Goal: Task Accomplishment & Management: Complete application form

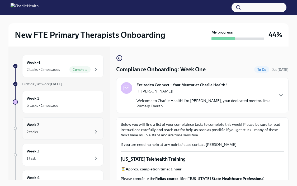
click at [74, 119] on div "Week 2 2 tasks" at bounding box center [62, 128] width 81 height 22
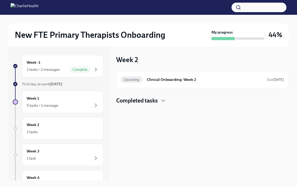
click at [160, 102] on div "Completed tasks" at bounding box center [202, 101] width 172 height 8
click at [172, 116] on h6 "Compliance Onboarding: Week 2" at bounding box center [195, 118] width 113 height 6
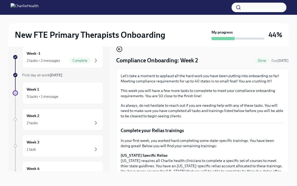
click at [118, 51] on circle "button" at bounding box center [119, 48] width 5 height 5
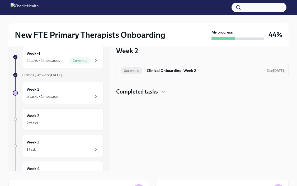
click at [156, 67] on div "Upcoming Clinical Onboarding: Week 2 Due [DATE]" at bounding box center [202, 70] width 163 height 8
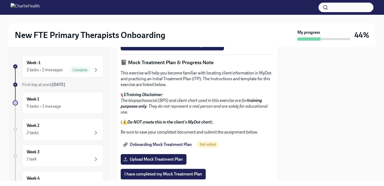
scroll to position [363, 0]
click at [201, 48] on span "I confirm I have reviewed the MBC training materials" at bounding box center [172, 44] width 96 height 5
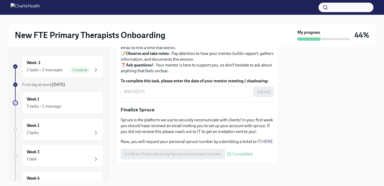
scroll to position [634, 0]
